Goal: Navigation & Orientation: Understand site structure

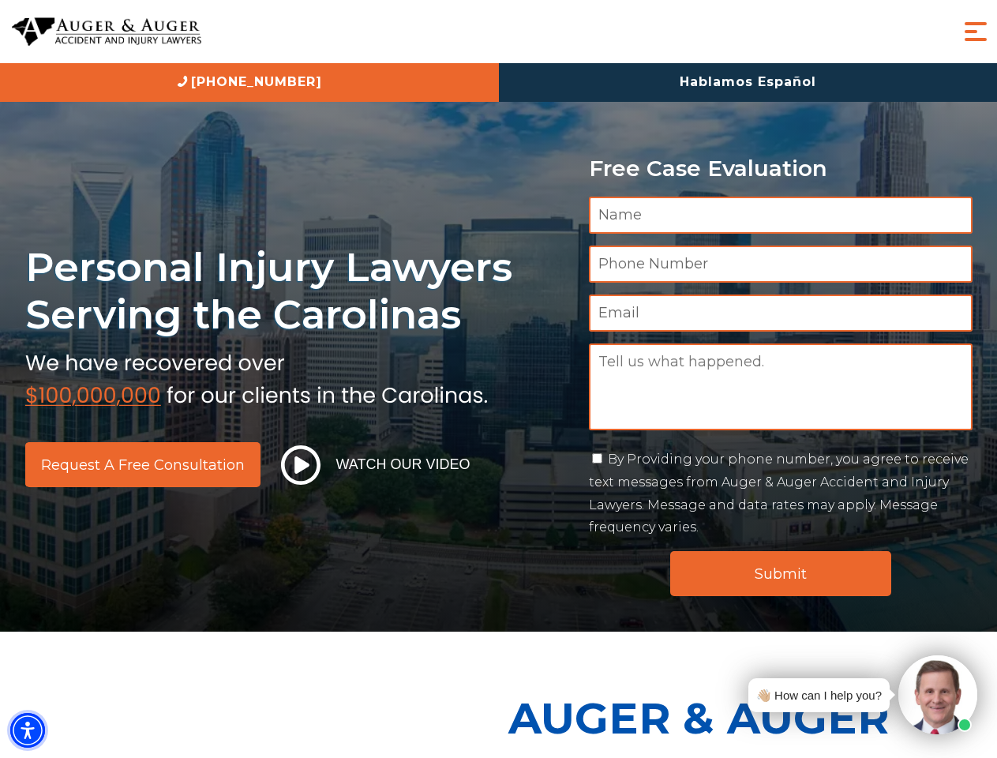
click at [28, 731] on img "Accessibility Menu" at bounding box center [27, 730] width 35 height 35
